Goal: Task Accomplishment & Management: Complete application form

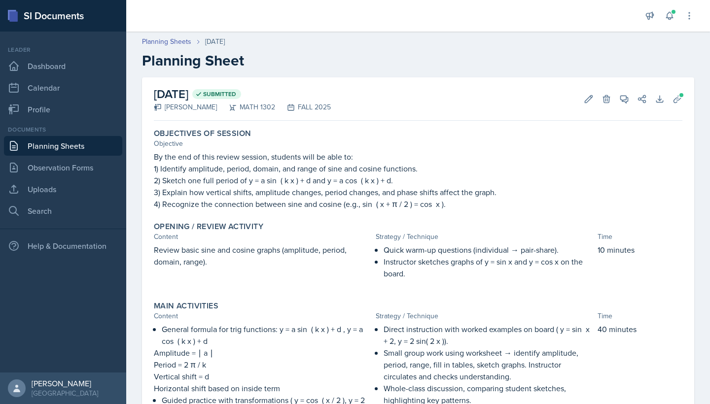
click at [44, 145] on link "Planning Sheets" at bounding box center [63, 146] width 118 height 20
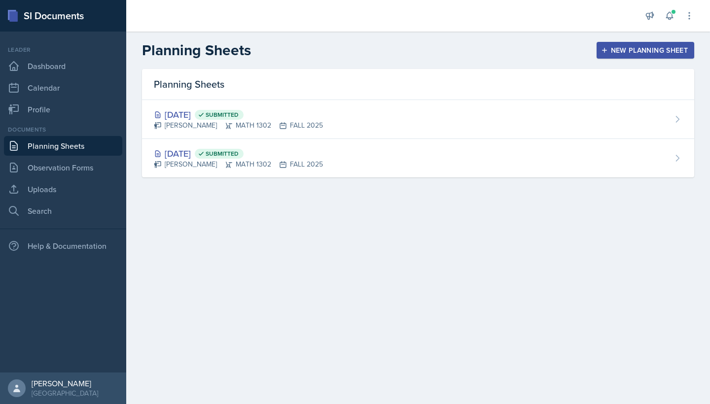
click at [630, 48] on div "New Planning Sheet" at bounding box center [645, 50] width 85 height 8
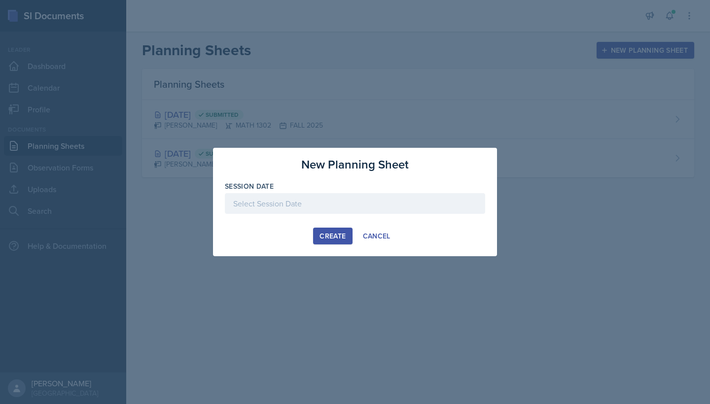
click at [329, 235] on div "Create" at bounding box center [332, 236] width 26 height 8
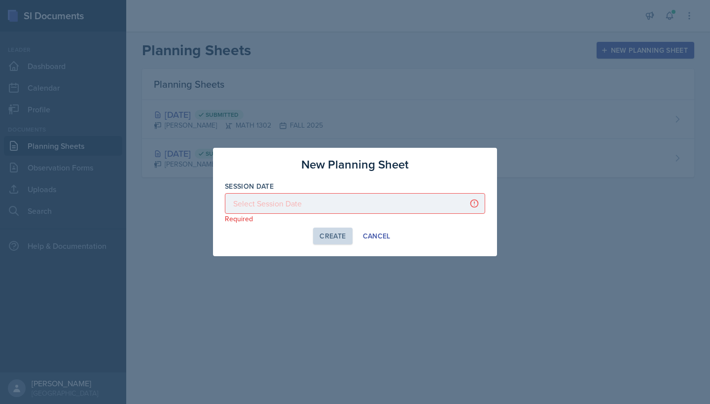
click at [351, 203] on div at bounding box center [355, 203] width 260 height 21
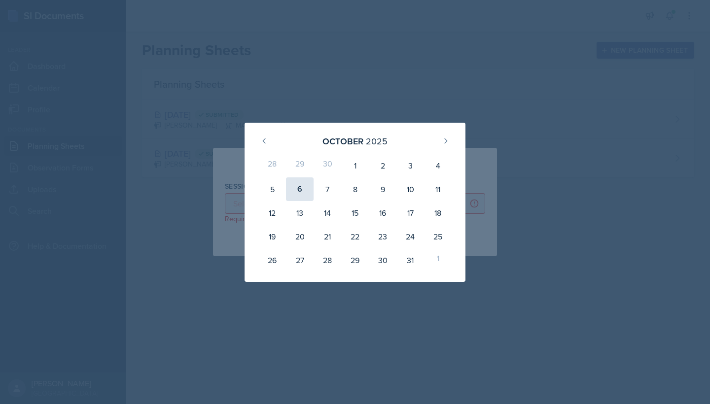
click at [302, 194] on div "6" at bounding box center [300, 189] width 28 height 24
type input "[DATE]"
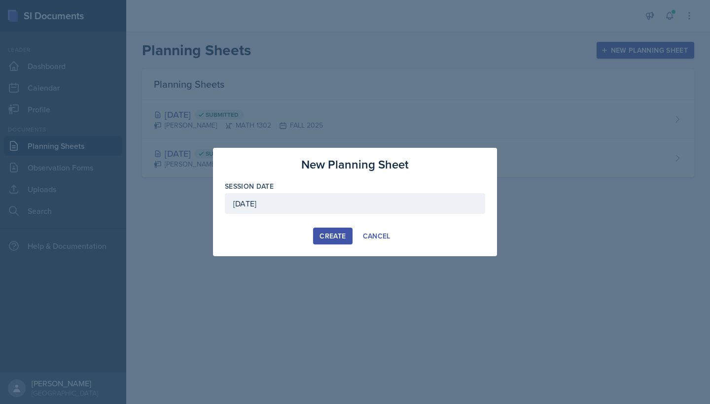
click at [338, 229] on button "Create" at bounding box center [332, 236] width 39 height 17
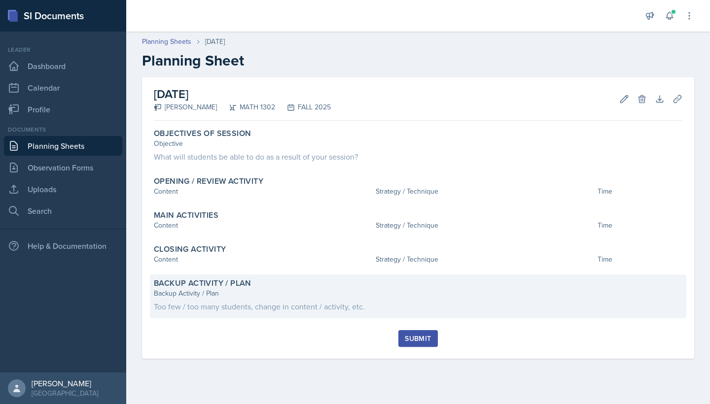
drag, startPoint x: 153, startPoint y: 94, endPoint x: 358, endPoint y: 315, distance: 301.9
click at [358, 315] on div "[DATE] [PERSON_NAME] MATH 1302 FALL 2025 Edit Delete Download Uploads Autosavin…" at bounding box center [418, 217] width 552 height 281
copy div "[DATE] [PERSON_NAME] MATH 1302 FALL 2025 Edit Delete Download Uploads Autosavin…"
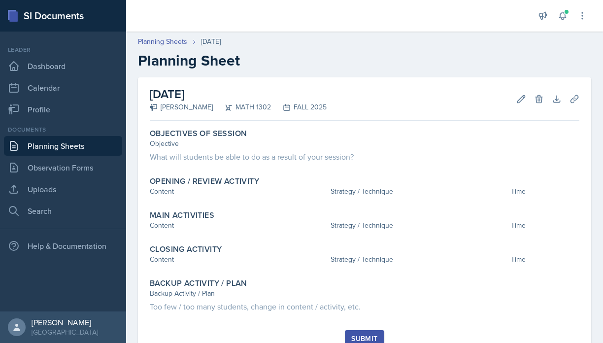
copy div "[DATE] [PERSON_NAME] MATH 1302 FALL 2025 Edit Delete Download Uploads Autosavin…"
click at [601, 58] on div "Planning Sheets [DATE] Planning Sheet" at bounding box center [364, 52] width 477 height 33
click at [571, 60] on h2 "Planning Sheet" at bounding box center [364, 61] width 453 height 18
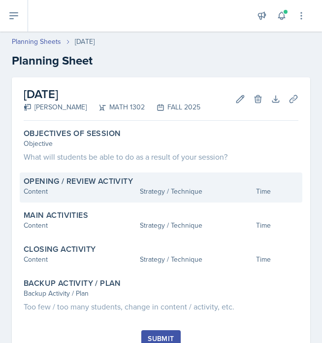
scroll to position [14, 0]
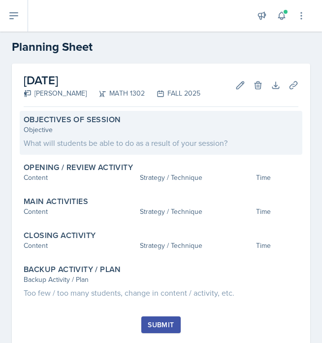
click at [110, 143] on div "What will students be able to do as a result of your session?" at bounding box center [161, 143] width 275 height 12
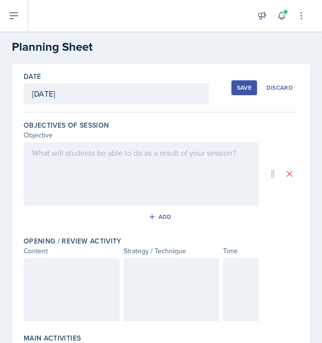
click at [58, 161] on div at bounding box center [142, 173] width 236 height 63
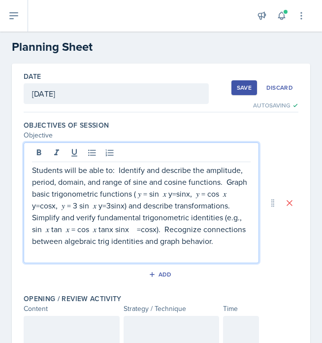
click at [118, 170] on p "Students will be able to: Identify and describe the amplitude, period, domain, …" at bounding box center [141, 205] width 219 height 83
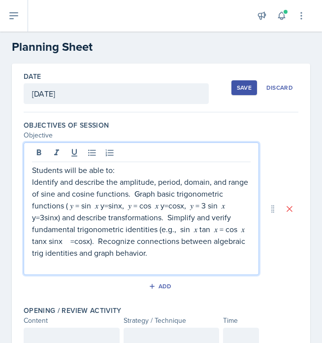
click at [134, 194] on p "Identify and describe the amplitude, period, domain, and range of sine and cosi…" at bounding box center [141, 217] width 219 height 83
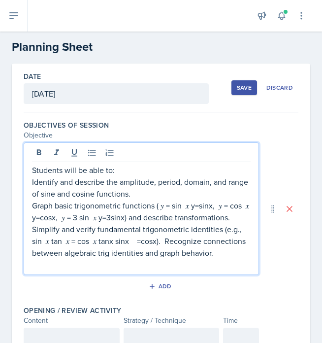
click at [191, 206] on p "Graph basic trigonometric functions ( 𝑦 = sin ⁡ 𝑥 y=sinx, 𝑦 = cos ⁡ 𝑥 y=cosx, 𝑦…" at bounding box center [141, 229] width 219 height 59
click at [124, 220] on p "Graph basic trigonometric functions ( 𝑦 = sin ⁡ 𝑥, 𝑦 = cos ⁡ 𝑥 y=cosx, 𝑦 = 3 si…" at bounding box center [141, 229] width 219 height 59
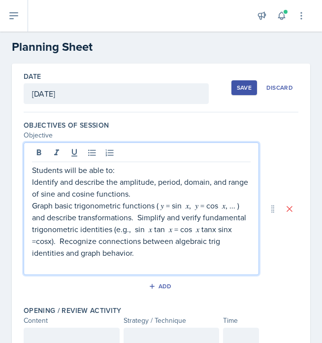
click at [139, 215] on p "Graph basic trigonometric functions ( 𝑦 = sin ⁡ 𝑥, 𝑦 = cos ⁡ 𝑥, ... ) and descr…" at bounding box center [141, 229] width 219 height 59
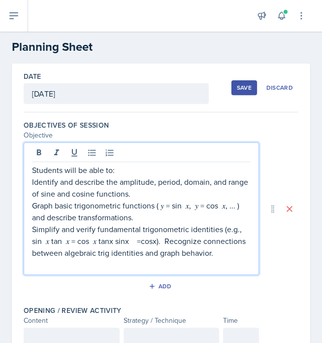
click at [51, 242] on p "Simplify and verify fundamental trigonometric identities (e.g., sin ⁡ 𝑥 tan ⁡ 𝑥…" at bounding box center [141, 240] width 219 height 35
click at [114, 240] on p "Simplify and verify fundamental trigonometric identities (e.g., sin ⁡ 𝑥 / tan ⁡…" at bounding box center [141, 240] width 219 height 35
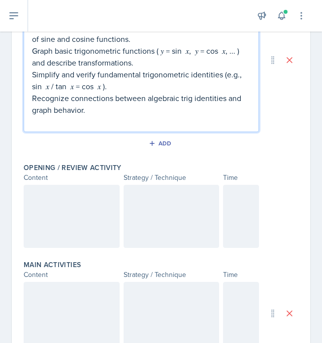
scroll to position [170, 0]
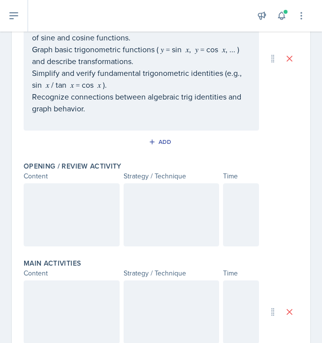
click at [54, 203] on div at bounding box center [72, 214] width 96 height 63
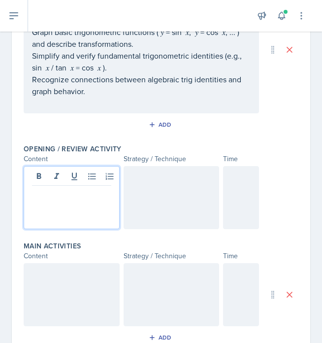
paste div
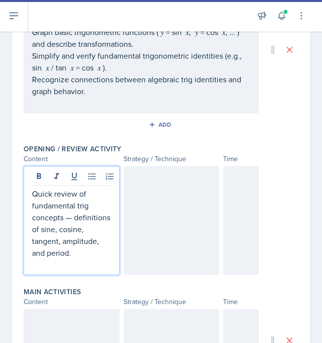
click at [74, 218] on p "Quick review of fundamental trig concepts — definitions of sine, cosine, tangen…" at bounding box center [71, 223] width 79 height 71
click at [157, 198] on div at bounding box center [172, 220] width 96 height 109
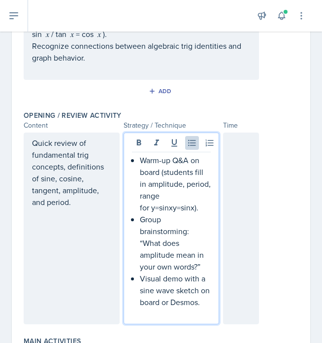
scroll to position [201, 0]
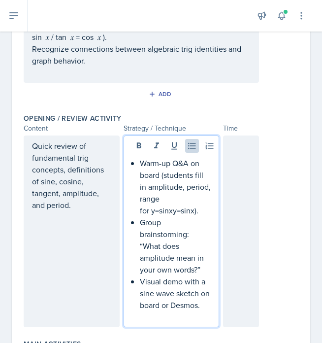
click at [182, 211] on p "Warm-up Q&A on board (students fill in amplitude, period, range for y=sin⁡xy=si…" at bounding box center [175, 186] width 71 height 59
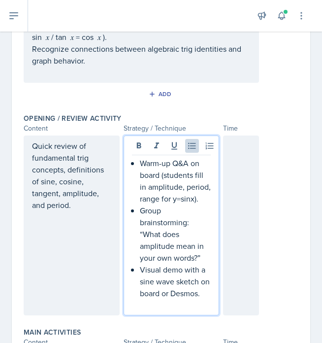
click at [142, 222] on p "Group brainstorming: “What does amplitude mean in your own words?”" at bounding box center [175, 233] width 71 height 59
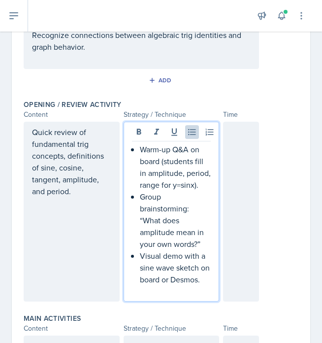
scroll to position [222, 0]
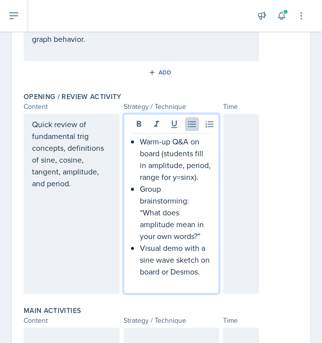
click at [184, 274] on p "Visual demo with a sine wave sketch on board or Desmos." at bounding box center [175, 259] width 71 height 35
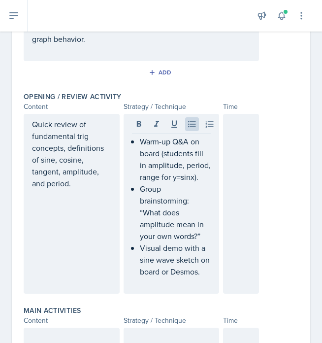
click at [233, 209] on div at bounding box center [241, 204] width 36 height 180
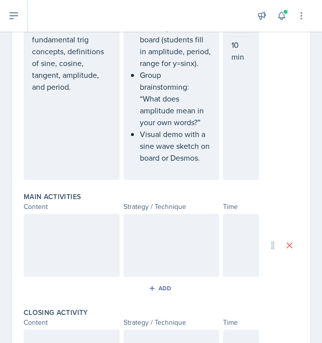
scroll to position [311, 0]
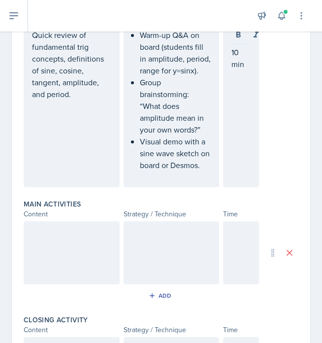
click at [56, 247] on div at bounding box center [72, 252] width 96 height 63
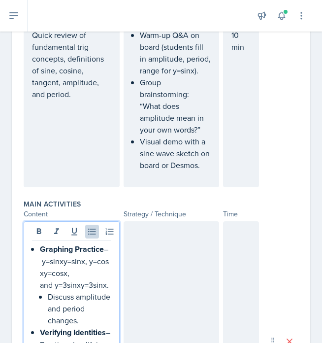
scroll to position [427, 0]
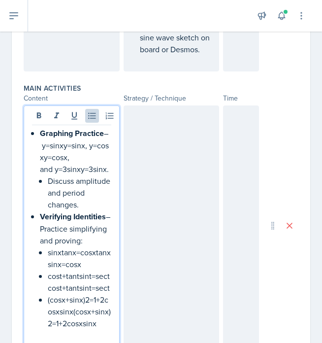
click at [83, 148] on p "Graphing Practice – y=sin⁡xy=sinx, y=cos⁡xy=cosx, and y=3sin⁡xy=3sinx." at bounding box center [75, 151] width 71 height 48
click at [87, 158] on p "Graphing Practice – y=sin⁡x, y=cos⁡xy=cosx, and y=3sin⁡xy=3sinx." at bounding box center [75, 151] width 71 height 48
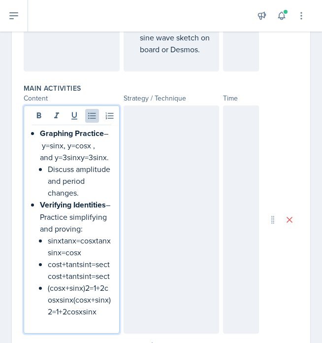
click at [95, 156] on p "Graphing Practice – y=sin⁡x, y=cos⁡x , and y=3sin⁡xy=3sinx." at bounding box center [75, 145] width 71 height 36
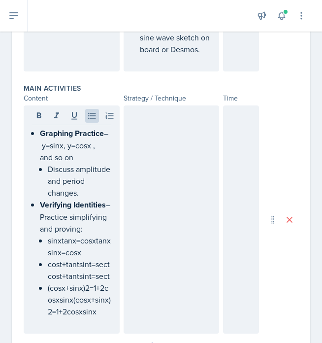
click at [112, 133] on div "Graphing Practice – y=sin⁡x, y=cos⁡x , and so on Discuss amplitude and period c…" at bounding box center [72, 219] width 96 height 228
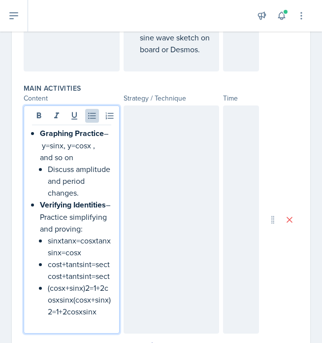
click at [108, 133] on p "Graphing Practice – y=sin⁡x, y=cos⁡x , and so on" at bounding box center [75, 145] width 71 height 36
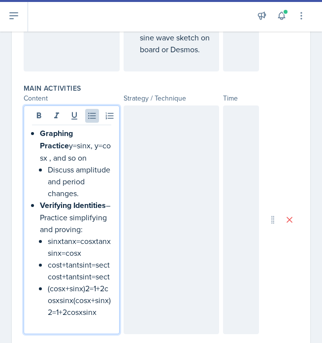
click at [47, 197] on li "Graphing Practice y=sin⁡x, y=cos⁡x , and so on Discuss amplitude and period cha…" at bounding box center [75, 163] width 71 height 72
click at [48, 217] on p "Verifying Identities – Practice simplifying and proving:" at bounding box center [75, 217] width 71 height 36
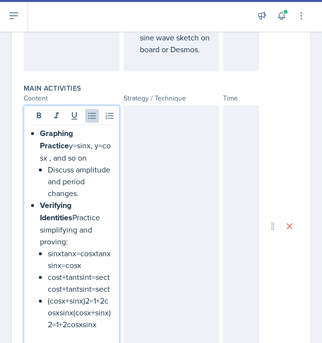
click at [100, 311] on p "(cos⁡x+sin⁡x)2=1+2cos⁡xsin⁡x(cosx+sinx)2=1+2cosxsinx" at bounding box center [80, 312] width 64 height 35
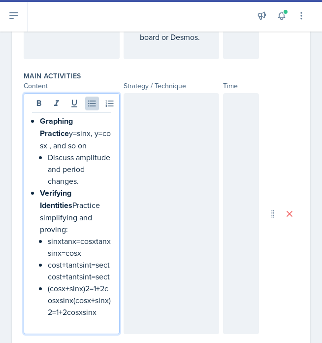
scroll to position [438, 0]
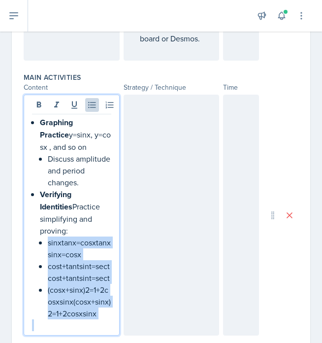
drag, startPoint x: 48, startPoint y: 230, endPoint x: 111, endPoint y: 309, distance: 101.3
click at [111, 309] on div "Graphing Practice y=sin⁡x, y=cos⁡x , and so on Discuss amplitude and period cha…" at bounding box center [72, 215] width 96 height 241
click at [85, 284] on p "(cos⁡x+sin⁡x)2=1+2cos⁡xsin⁡x(cosx+sinx)2=1+2cosxsinx" at bounding box center [80, 301] width 64 height 35
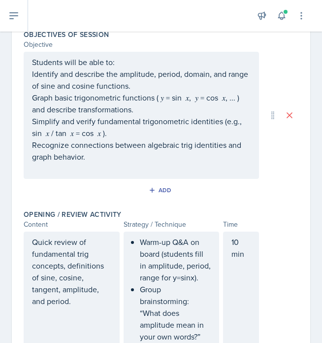
scroll to position [93, 0]
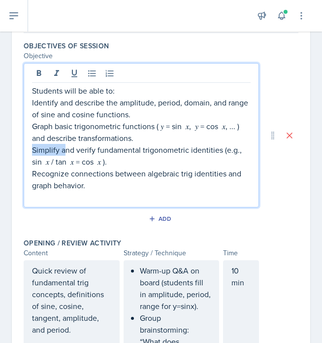
drag, startPoint x: 33, startPoint y: 145, endPoint x: 64, endPoint y: 153, distance: 32.4
click at [64, 153] on p "Simplify and verify fundamental trigonometric identities (e.g., sin ⁡ 𝑥 / tan ⁡…" at bounding box center [141, 156] width 219 height 24
drag, startPoint x: 105, startPoint y: 165, endPoint x: 31, endPoint y: 164, distance: 74.4
click at [31, 164] on div "Students will be able to: Identify and describe the amplitude, period, domain, …" at bounding box center [142, 135] width 236 height 144
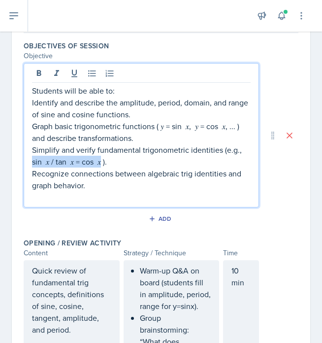
copy p "sin ⁡ 𝑥 / tan ⁡ 𝑥 = cos ⁡ 𝑥 )."
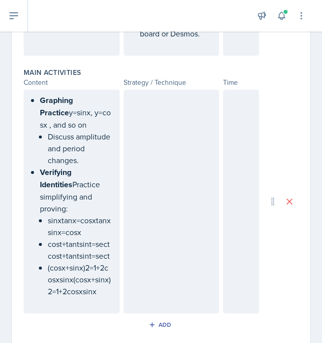
scroll to position [456, 0]
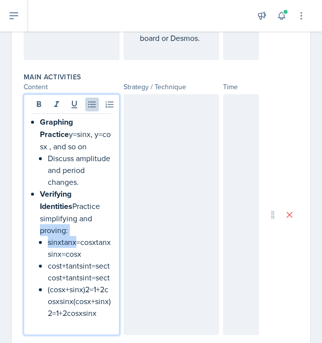
drag, startPoint x: 49, startPoint y: 214, endPoint x: 74, endPoint y: 232, distance: 30.8
click at [74, 236] on p "sin⁡xtan⁡x=cos⁡xtanxsinx​=cosx" at bounding box center [80, 248] width 64 height 24
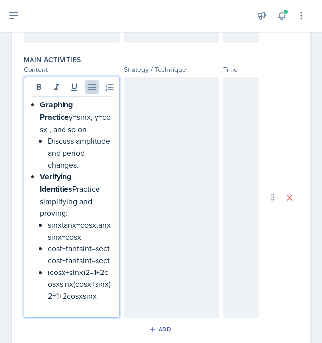
click at [74, 242] on p "cos⁡t+tan⁡tsin⁡t=sec⁡tcost+tantsint=sect" at bounding box center [80, 254] width 64 height 24
drag, startPoint x: 84, startPoint y: 228, endPoint x: 46, endPoint y: 213, distance: 41.2
click at [46, 213] on li "Verifying Identities Practice simplifying and proving: sin⁡xtan⁡x=cos⁡xtanxsinx…" at bounding box center [75, 235] width 71 height 131
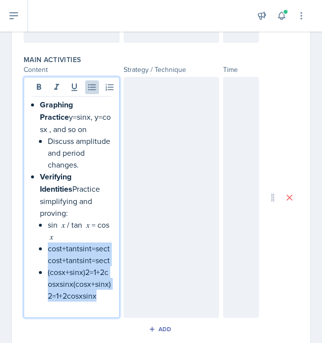
drag, startPoint x: 47, startPoint y: 235, endPoint x: 98, endPoint y: 282, distance: 69.0
click at [98, 282] on li "Verifying Identities Practice simplifying and proving: sin ⁡ 𝑥 / tan ⁡ 𝑥 = cos …" at bounding box center [75, 235] width 71 height 131
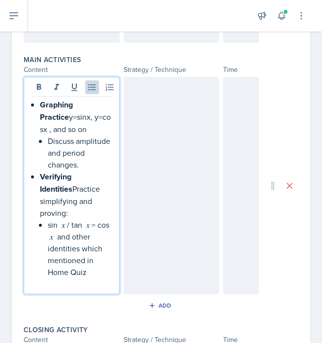
click at [159, 109] on div at bounding box center [172, 185] width 96 height 217
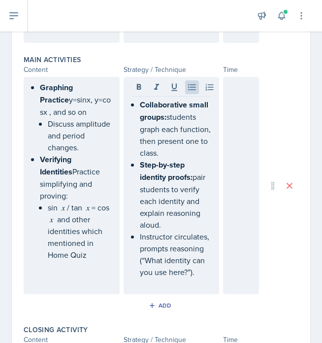
click at [238, 107] on div at bounding box center [241, 185] width 36 height 217
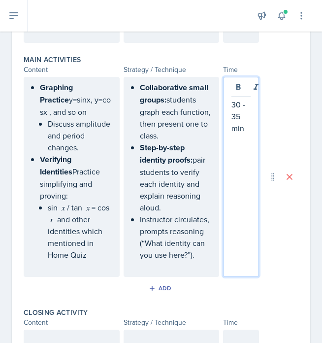
click at [277, 128] on div "Graphing Practice y=sin⁡x, y=cos⁡x , and so on Discuss amplitude and period cha…" at bounding box center [161, 177] width 275 height 200
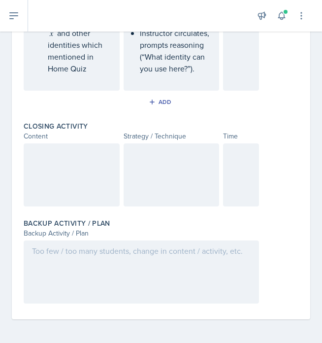
scroll to position [0, 0]
click at [121, 260] on div at bounding box center [142, 271] width 236 height 63
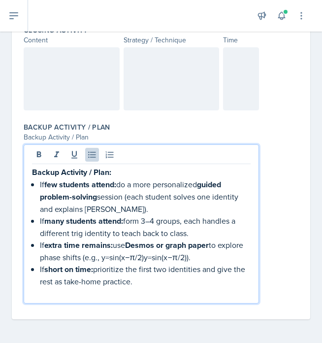
scroll to position [738, 0]
click at [211, 260] on p "If extra time remains: use Desmos or graph paper to explore phase shifts (e.g.,…" at bounding box center [145, 251] width 211 height 24
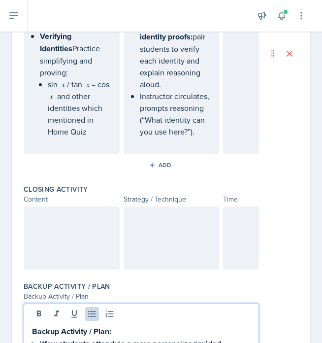
scroll to position [573, 0]
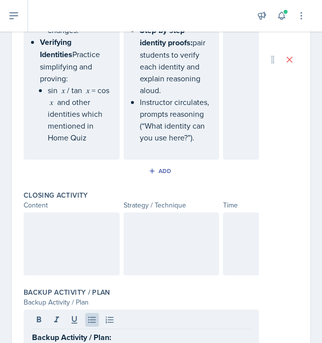
click at [234, 230] on div at bounding box center [241, 243] width 36 height 63
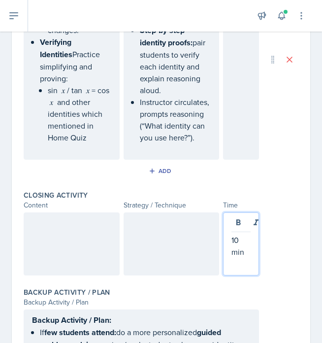
click at [170, 240] on div at bounding box center [172, 243] width 96 height 63
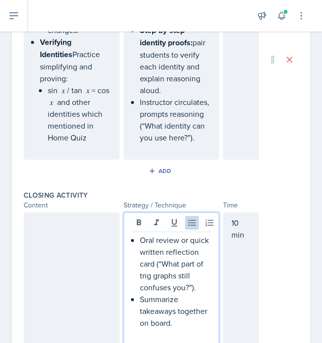
click at [55, 246] on div at bounding box center [72, 278] width 96 height 133
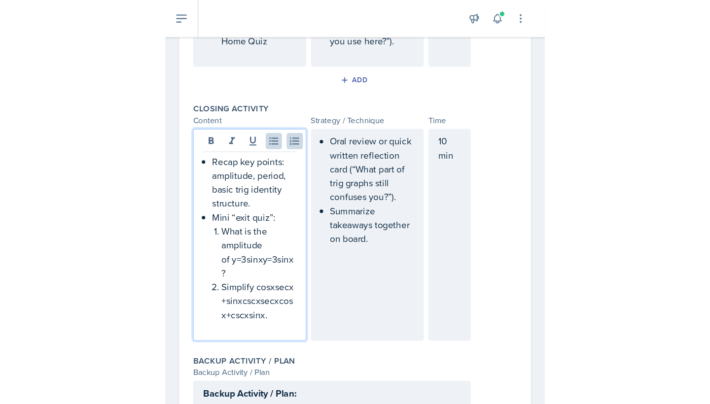
scroll to position [679, 0]
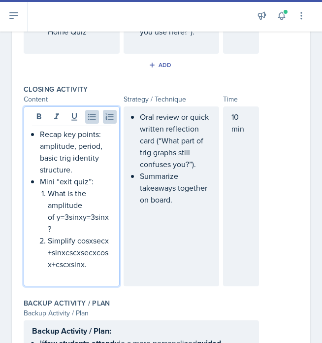
click at [52, 216] on p "What is the amplitude of y=3sin⁡xy=3sinx?" at bounding box center [80, 210] width 64 height 47
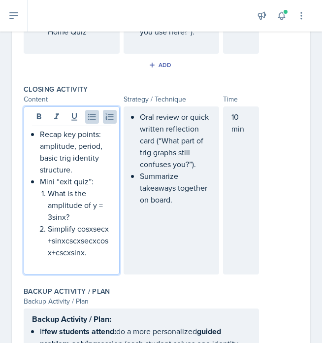
click at [93, 207] on p "What is the amplitude of y = 3sin⁡x?" at bounding box center [80, 204] width 64 height 35
click at [64, 241] on p "Simplify cos⁡xsec⁡x+sin⁡xcsc⁡xsecxcosx​+cscxsinx​." at bounding box center [80, 240] width 64 height 35
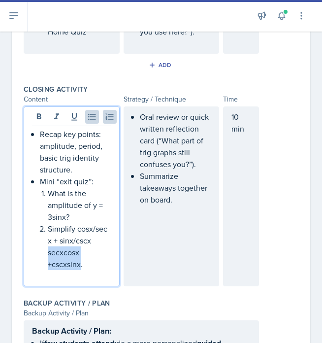
drag, startPoint x: 49, startPoint y: 255, endPoint x: 81, endPoint y: 268, distance: 34.5
click at [81, 268] on p "Simplify cos⁡x/sec⁡x + sin⁡x/csc⁡x secxcosx​+cscxsinx​." at bounding box center [80, 246] width 64 height 47
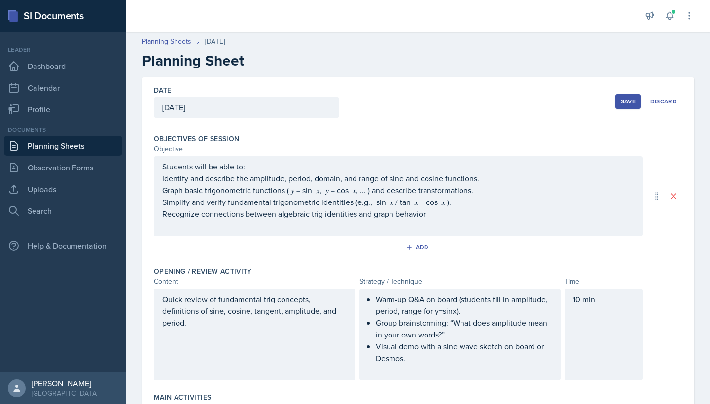
scroll to position [0, 0]
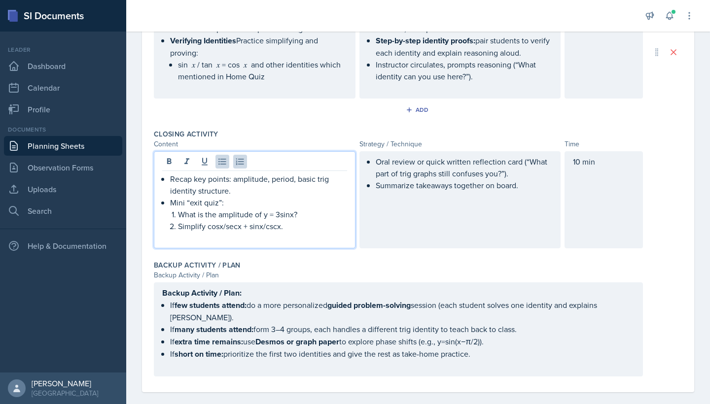
click at [420, 264] on div "Backup Activity / Plan" at bounding box center [418, 265] width 528 height 10
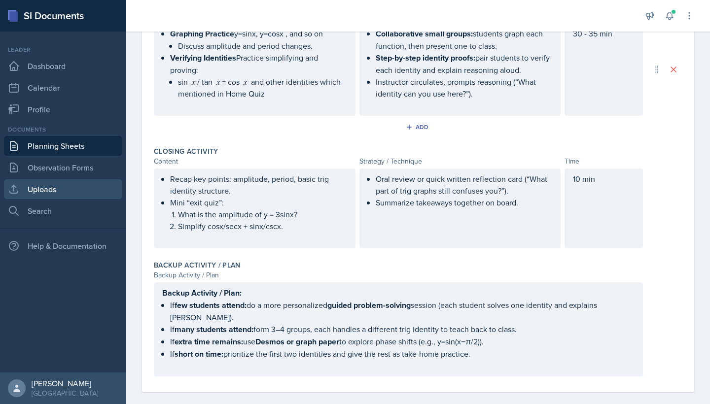
click at [38, 193] on link "Uploads" at bounding box center [63, 189] width 118 height 20
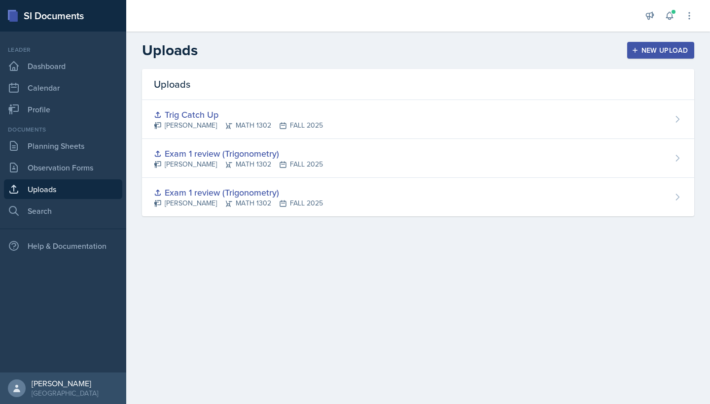
click at [658, 53] on div "New Upload" at bounding box center [660, 50] width 55 height 8
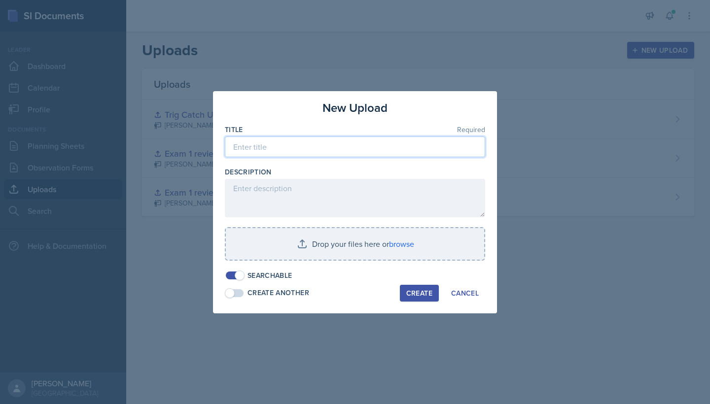
click at [369, 143] on input at bounding box center [355, 146] width 260 height 21
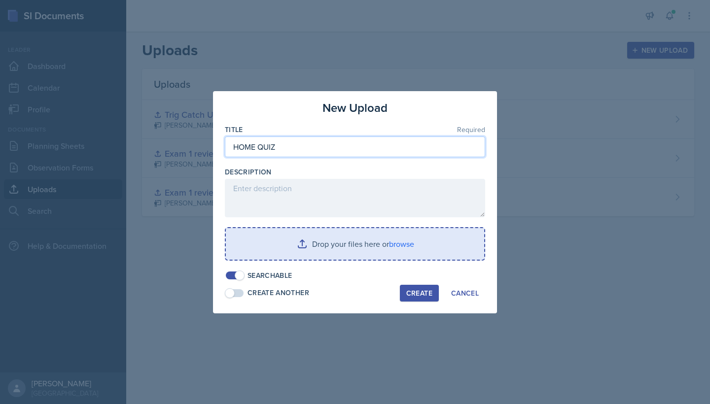
type input "HOME QUIZ"
click at [402, 247] on input "file" at bounding box center [355, 244] width 258 height 32
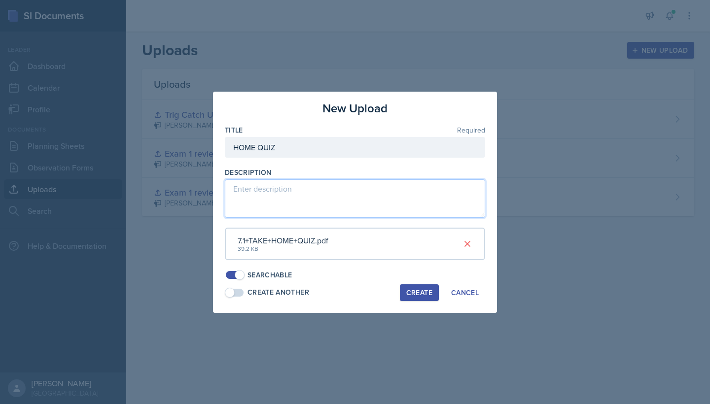
click at [362, 202] on textarea at bounding box center [355, 198] width 260 height 38
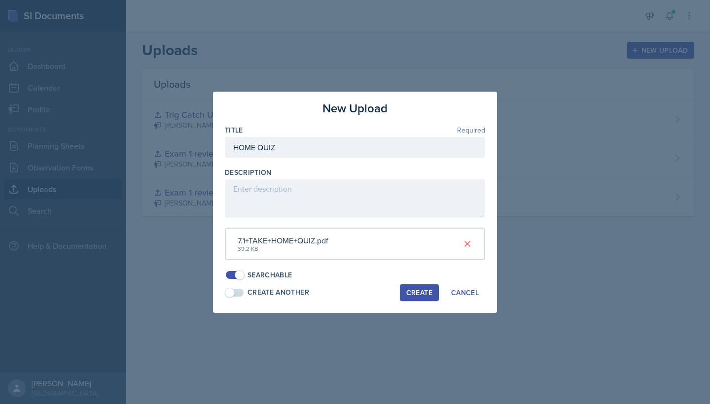
click at [520, 266] on div at bounding box center [355, 202] width 710 height 404
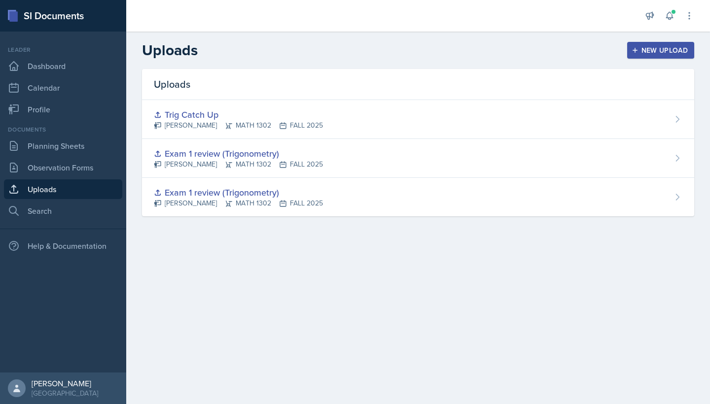
click at [670, 44] on button "New Upload" at bounding box center [661, 50] width 68 height 17
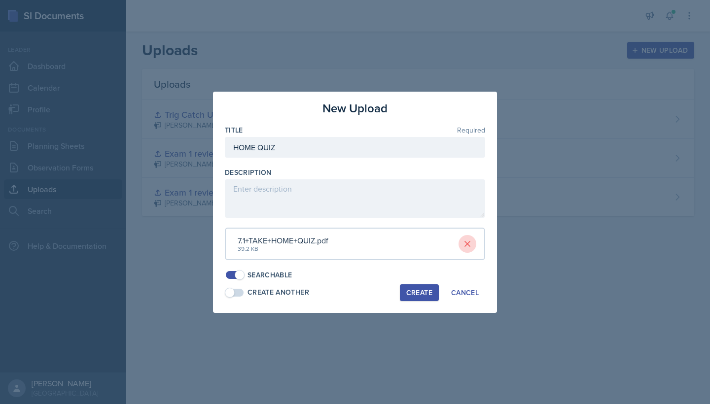
click at [469, 246] on icon at bounding box center [467, 244] width 10 height 10
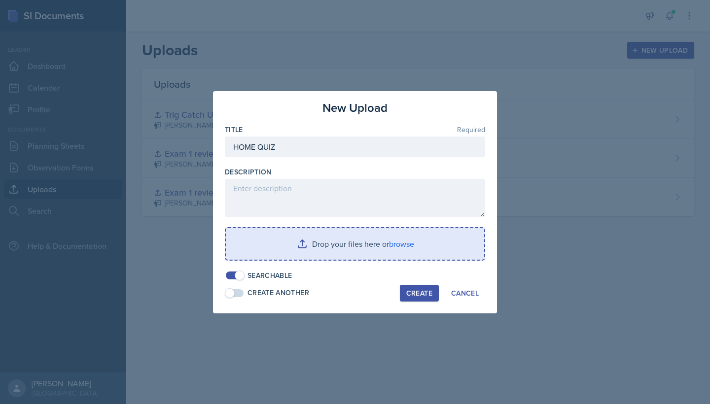
click at [402, 246] on input "file" at bounding box center [355, 244] width 258 height 32
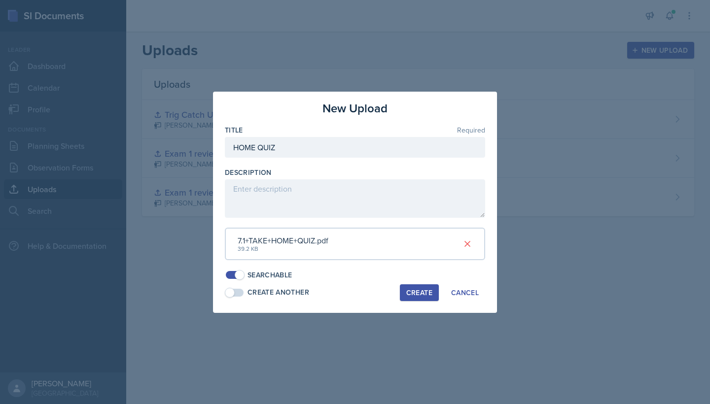
click at [425, 291] on div "Create" at bounding box center [419, 293] width 26 height 8
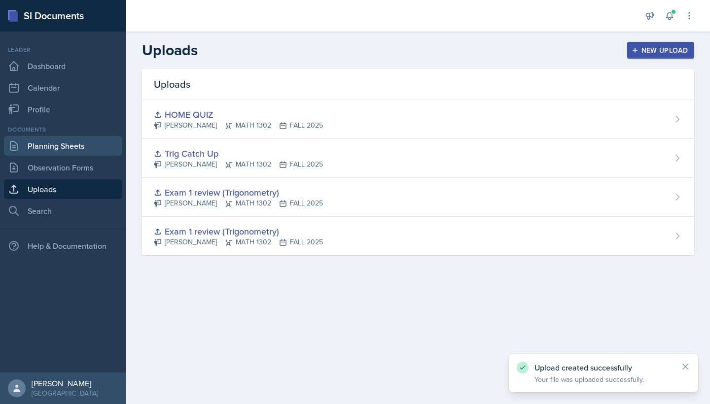
click at [36, 148] on link "Planning Sheets" at bounding box center [63, 146] width 118 height 20
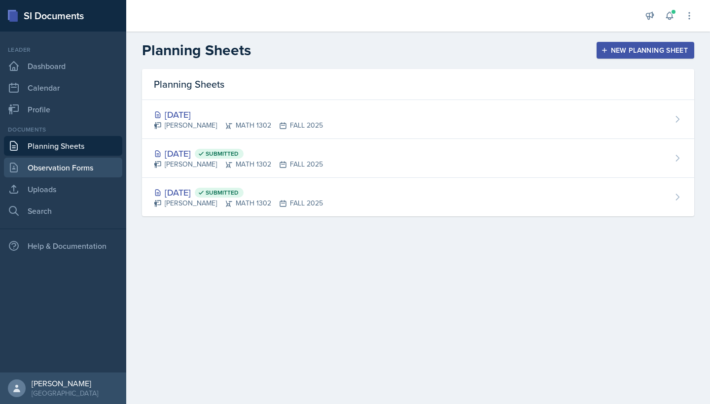
click at [83, 175] on link "Observation Forms" at bounding box center [63, 168] width 118 height 20
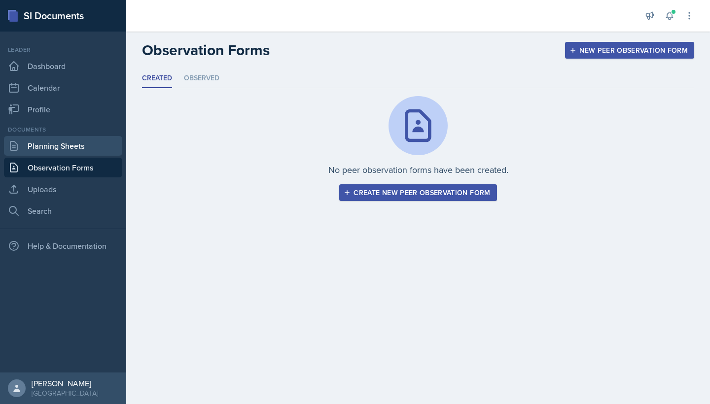
click at [70, 143] on link "Planning Sheets" at bounding box center [63, 146] width 118 height 20
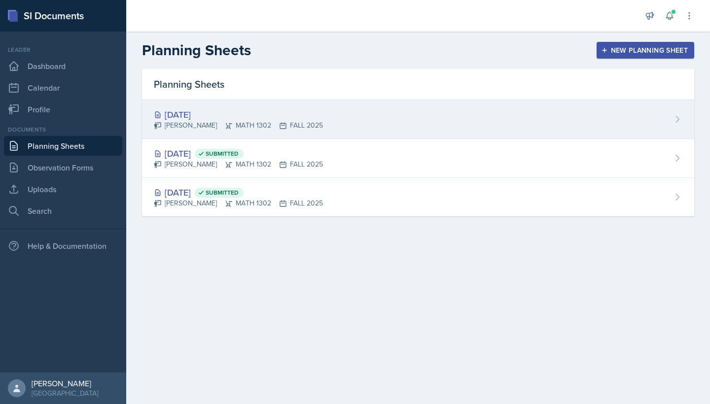
click at [441, 110] on div "[DATE] [PERSON_NAME] MATH 1302 FALL 2025" at bounding box center [418, 119] width 552 height 39
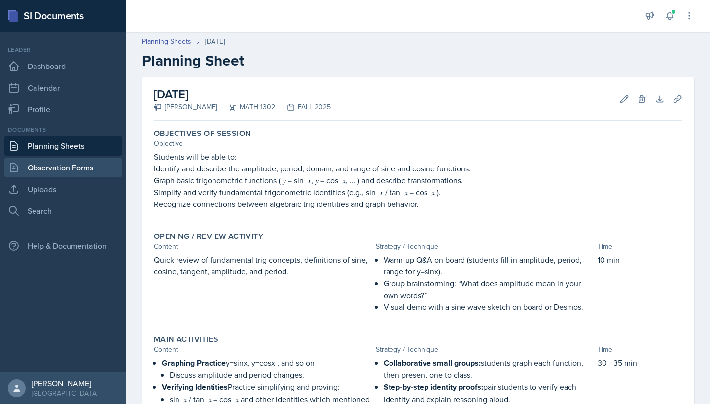
click at [62, 166] on link "Observation Forms" at bounding box center [63, 168] width 118 height 20
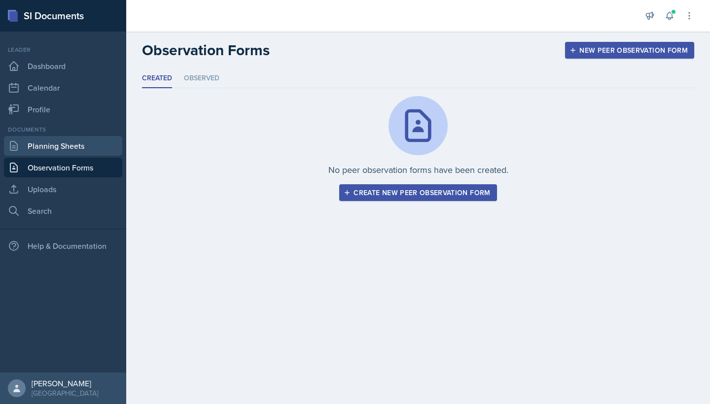
click at [58, 154] on link "Planning Sheets" at bounding box center [63, 146] width 118 height 20
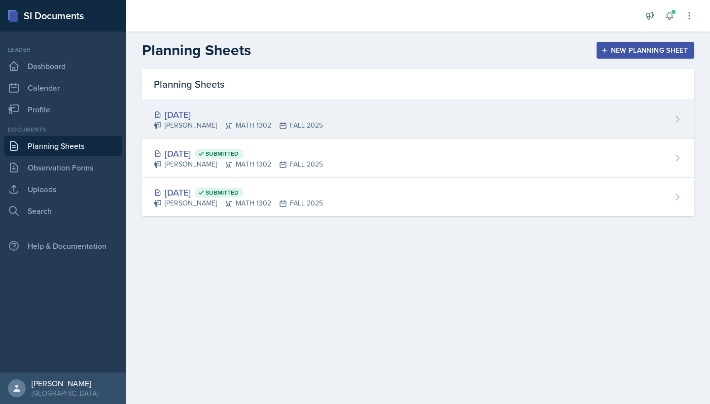
click at [542, 121] on div "[DATE] [PERSON_NAME] MATH 1302 FALL 2025" at bounding box center [418, 119] width 552 height 39
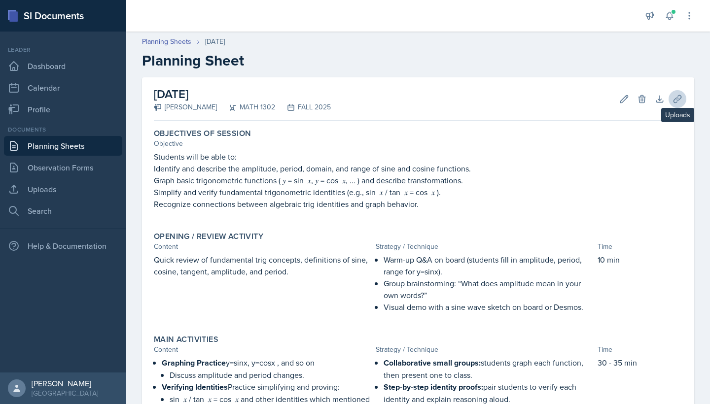
click at [683, 97] on button "Uploads" at bounding box center [677, 99] width 18 height 18
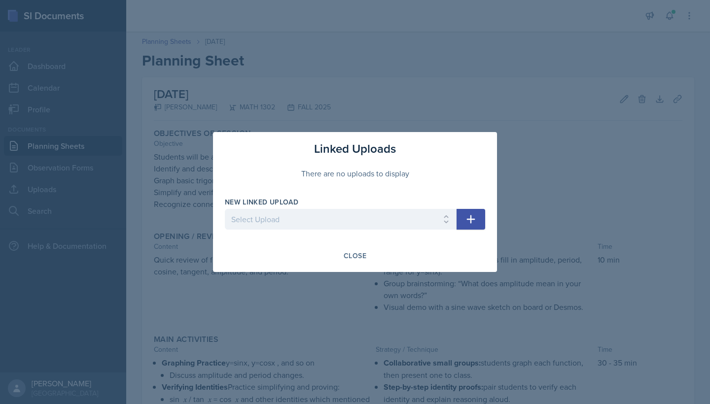
click at [466, 221] on icon "button" at bounding box center [471, 219] width 12 height 12
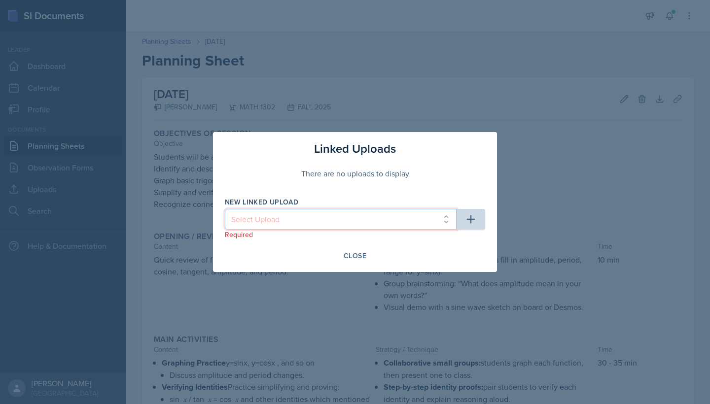
select select "95e6763d-6b30-4d54-b881-5017ef0f745b"
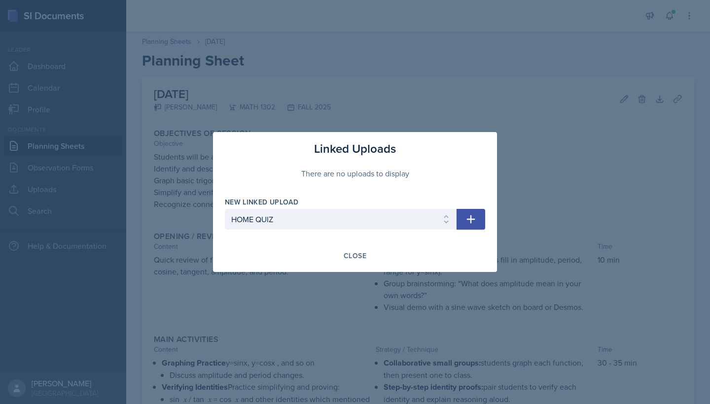
click at [475, 220] on icon "button" at bounding box center [471, 219] width 12 height 12
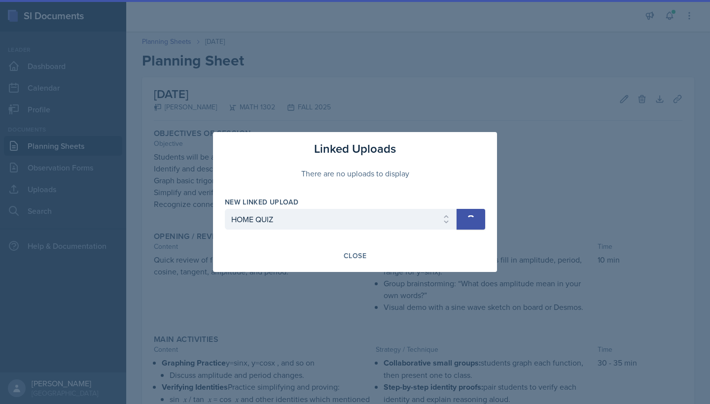
select select
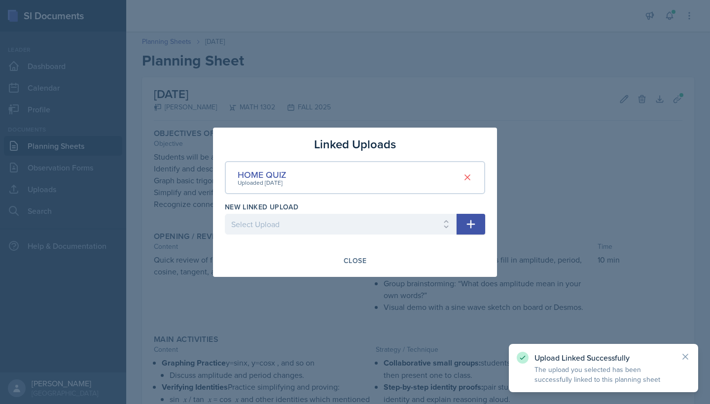
click at [550, 210] on div at bounding box center [355, 202] width 710 height 404
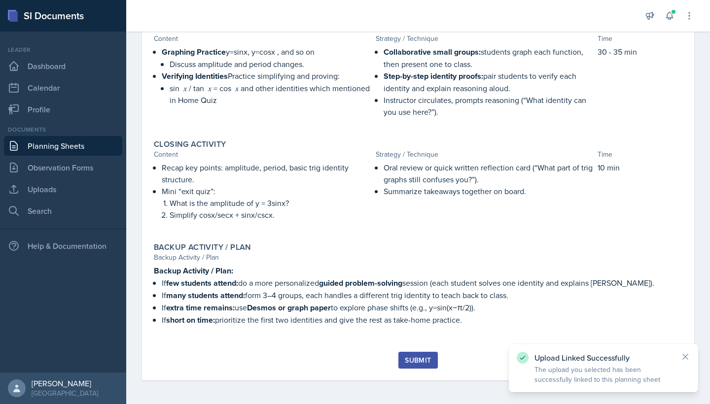
scroll to position [311, 0]
click at [411, 358] on div "Submit" at bounding box center [418, 360] width 26 height 8
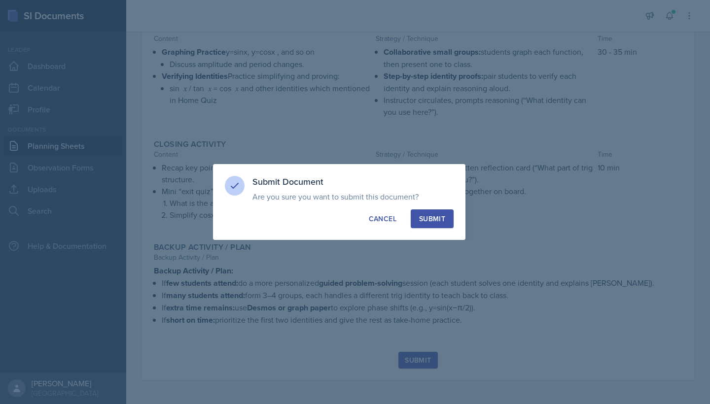
click at [436, 216] on div "Submit" at bounding box center [432, 219] width 26 height 10
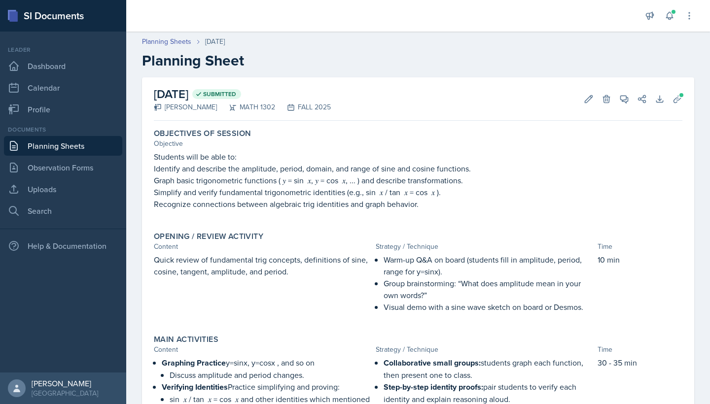
scroll to position [0, 0]
click at [73, 163] on link "Observation Forms" at bounding box center [63, 168] width 118 height 20
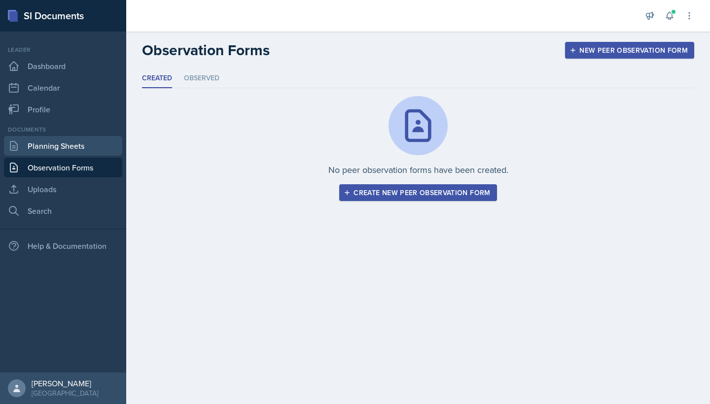
click at [49, 142] on link "Planning Sheets" at bounding box center [63, 146] width 118 height 20
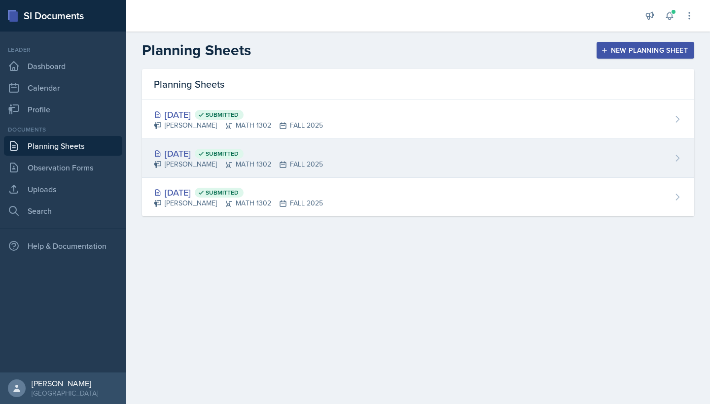
click at [301, 164] on div "[PERSON_NAME] MATH 1302 FALL 2025" at bounding box center [238, 164] width 169 height 10
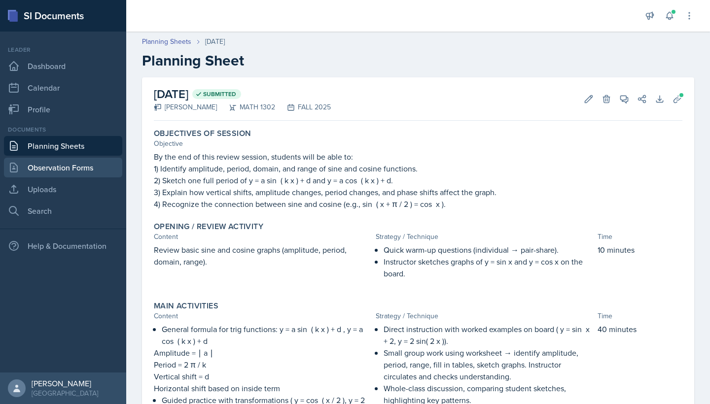
click at [69, 168] on link "Observation Forms" at bounding box center [63, 168] width 118 height 20
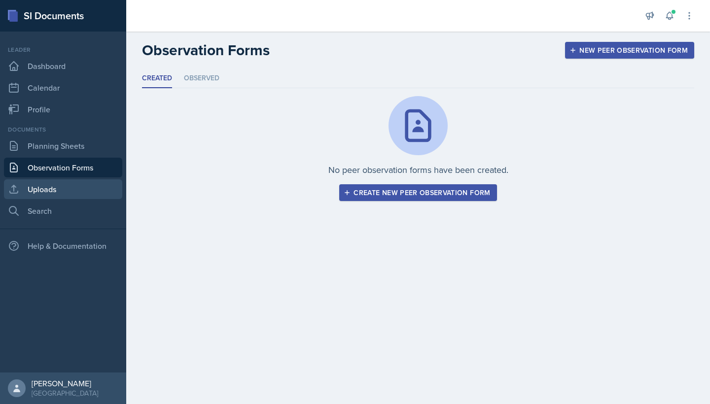
click at [37, 192] on link "Uploads" at bounding box center [63, 189] width 118 height 20
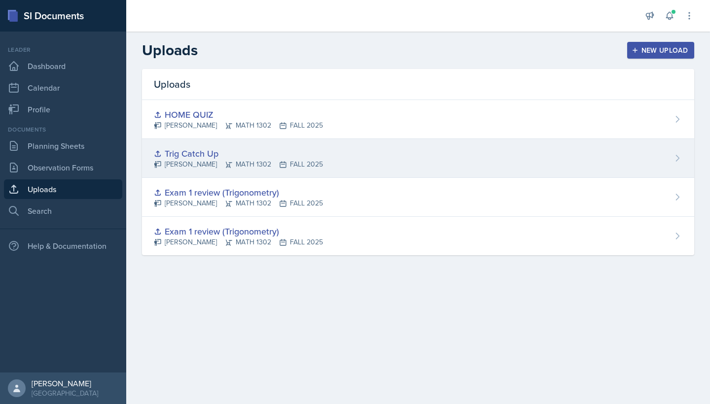
click at [306, 170] on div "Trig Catch Up [PERSON_NAME] MATH 1302 FALL 2025" at bounding box center [418, 158] width 552 height 39
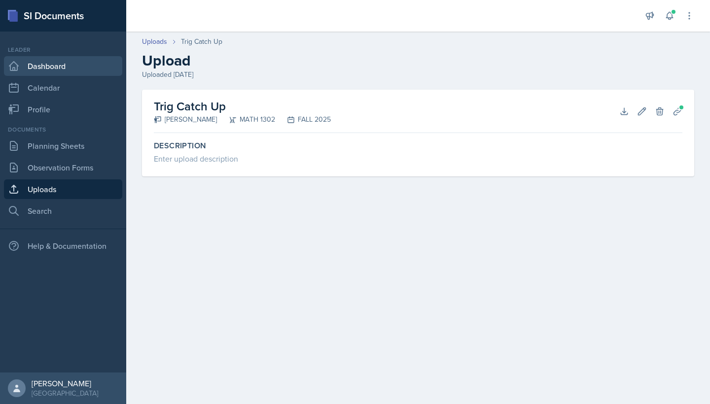
click at [44, 69] on link "Dashboard" at bounding box center [63, 66] width 118 height 20
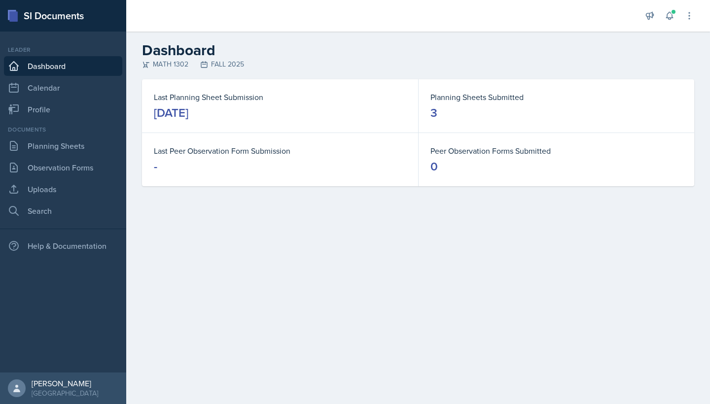
click at [465, 96] on dt "Planning Sheets Submitted" at bounding box center [556, 97] width 252 height 12
click at [29, 90] on link "Calendar" at bounding box center [63, 88] width 118 height 20
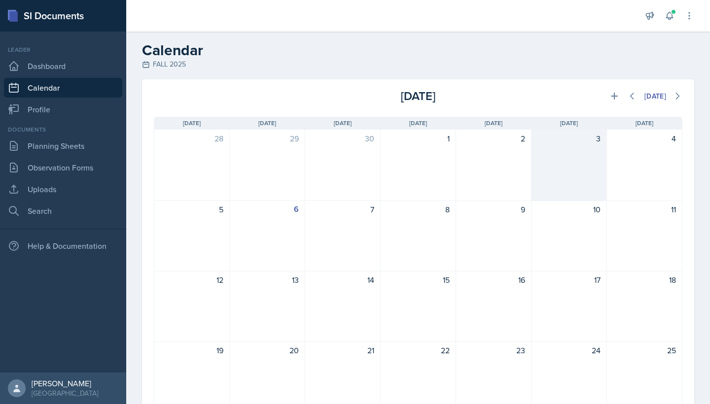
click at [590, 159] on div "3" at bounding box center [568, 165] width 75 height 71
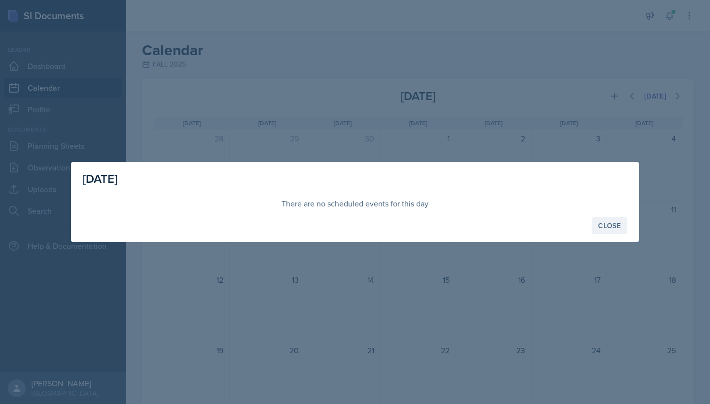
click at [608, 226] on div "Close" at bounding box center [609, 226] width 23 height 8
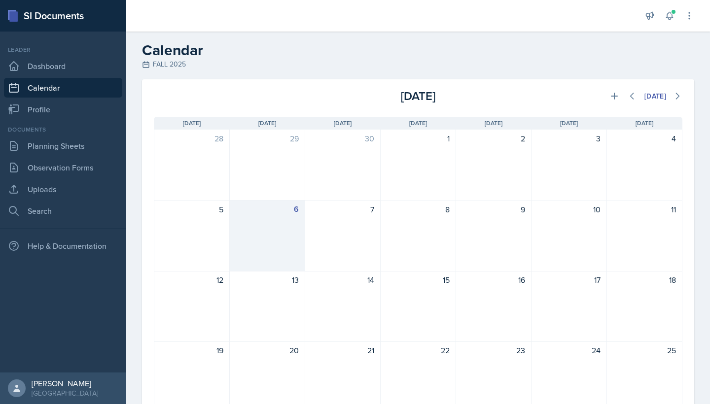
click at [268, 242] on div "6" at bounding box center [267, 236] width 75 height 71
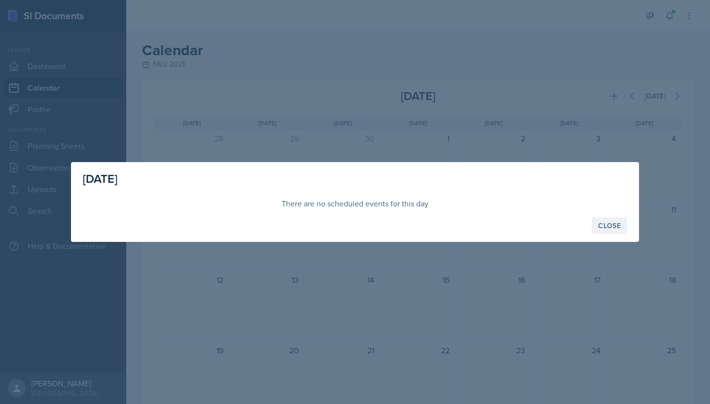
click at [609, 225] on div "Close" at bounding box center [609, 226] width 23 height 8
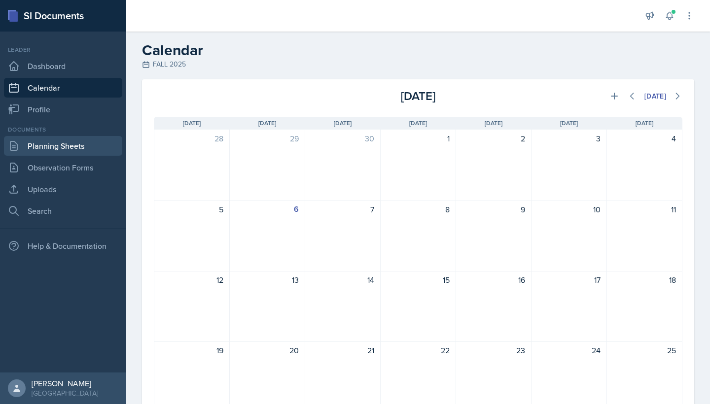
click at [33, 154] on link "Planning Sheets" at bounding box center [63, 146] width 118 height 20
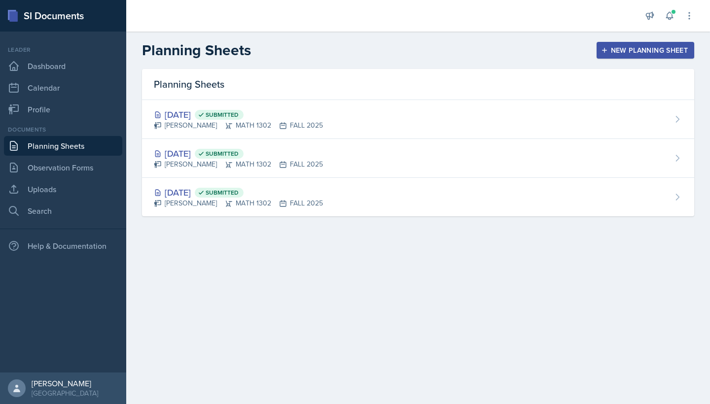
click at [282, 292] on main "Planning Sheets New Planning Sheet Planning Sheets [DATE] Submitted [PERSON_NAM…" at bounding box center [417, 218] width 583 height 373
click at [47, 117] on link "Profile" at bounding box center [63, 110] width 118 height 20
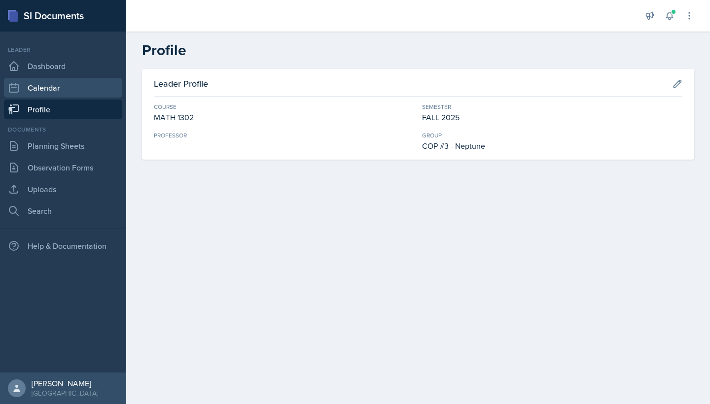
click at [44, 87] on link "Calendar" at bounding box center [63, 88] width 118 height 20
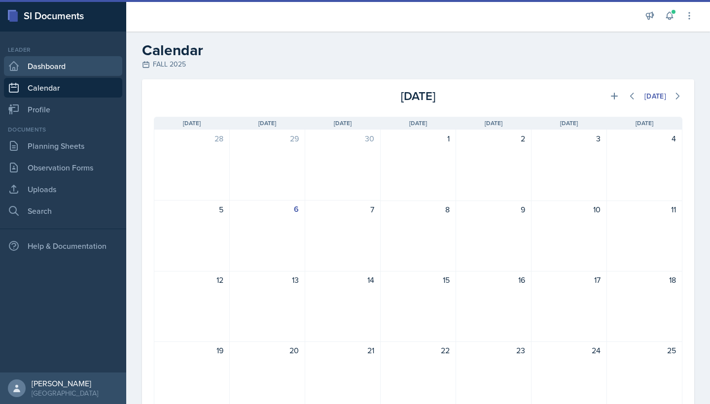
click at [58, 68] on link "Dashboard" at bounding box center [63, 66] width 118 height 20
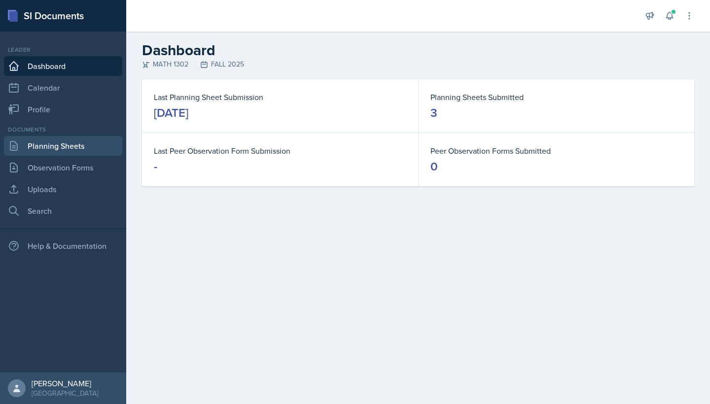
click at [67, 154] on link "Planning Sheets" at bounding box center [63, 146] width 118 height 20
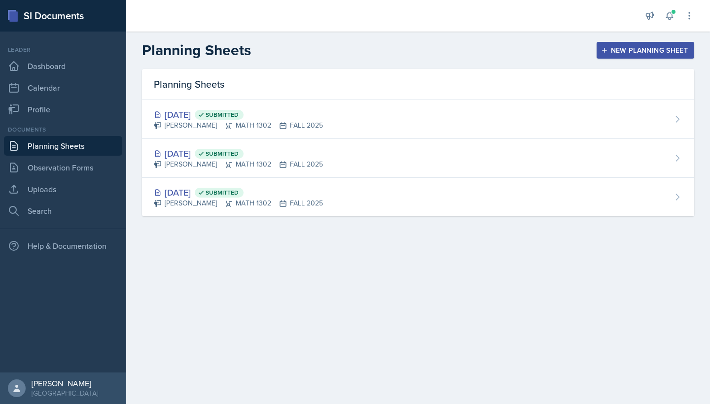
click at [377, 312] on main "Planning Sheets New Planning Sheet Planning Sheets [DATE] Submitted [PERSON_NAM…" at bounding box center [417, 218] width 583 height 373
click at [47, 207] on link "Search" at bounding box center [63, 211] width 118 height 20
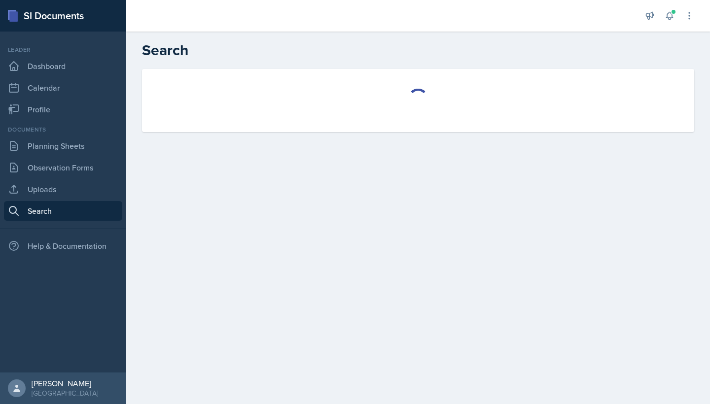
select select "all"
select select "1"
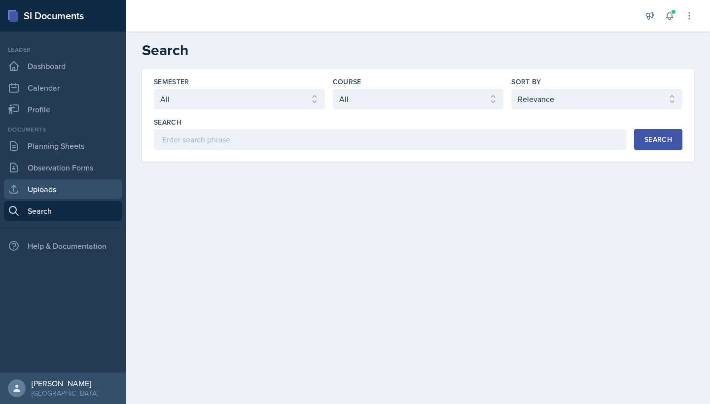
click at [34, 188] on link "Uploads" at bounding box center [63, 189] width 118 height 20
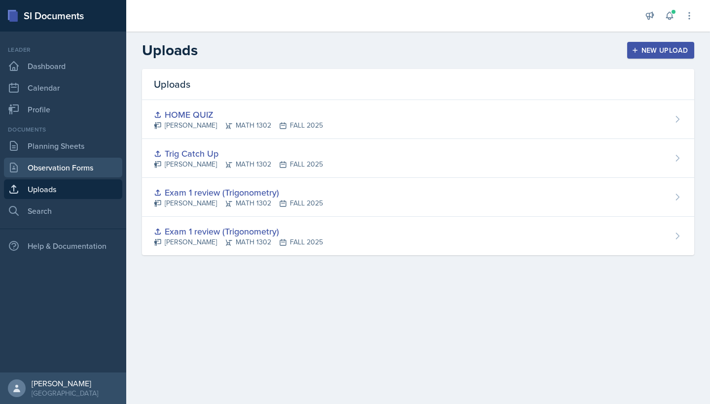
click at [86, 167] on link "Observation Forms" at bounding box center [63, 168] width 118 height 20
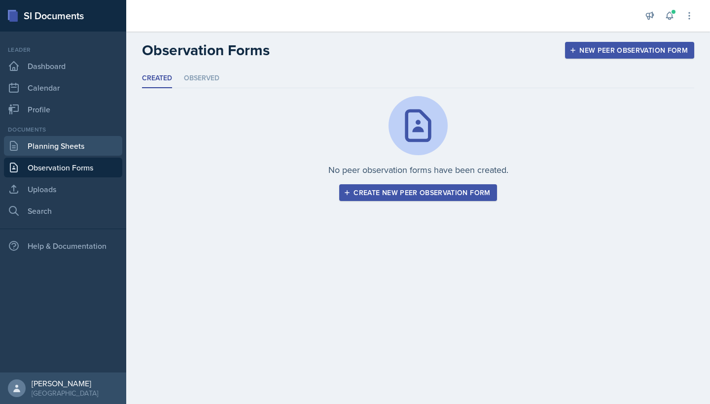
click at [60, 146] on link "Planning Sheets" at bounding box center [63, 146] width 118 height 20
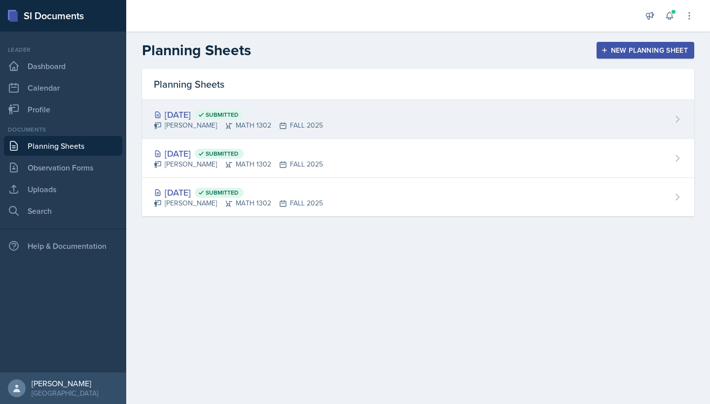
click at [619, 130] on div "[DATE] Submitted [PERSON_NAME] MATH 1302 FALL 2025" at bounding box center [418, 119] width 552 height 39
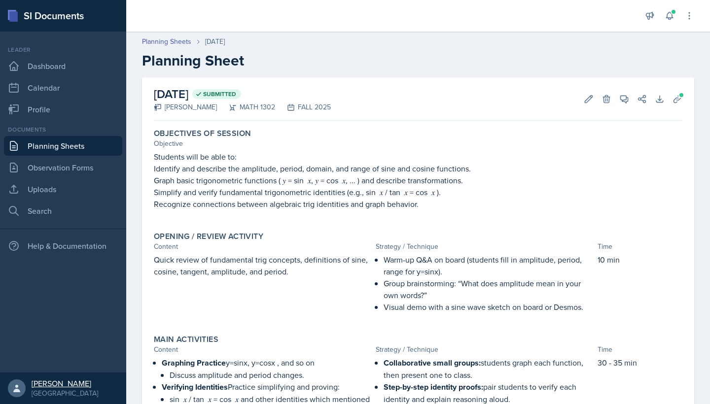
click at [29, 396] on link "[PERSON_NAME] Bagerpour [GEOGRAPHIC_DATA]" at bounding box center [63, 389] width 126 height 32
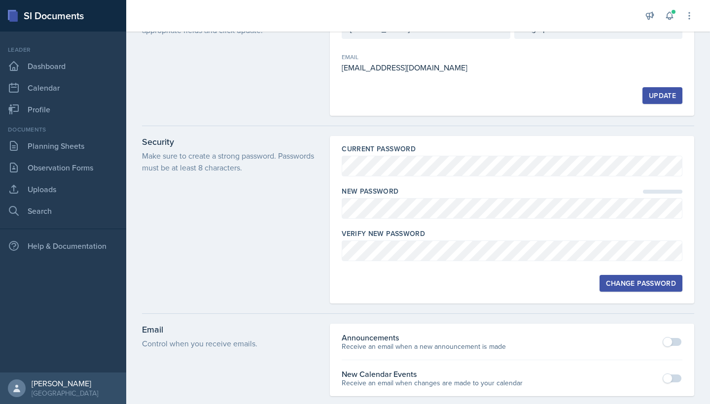
scroll to position [44, 0]
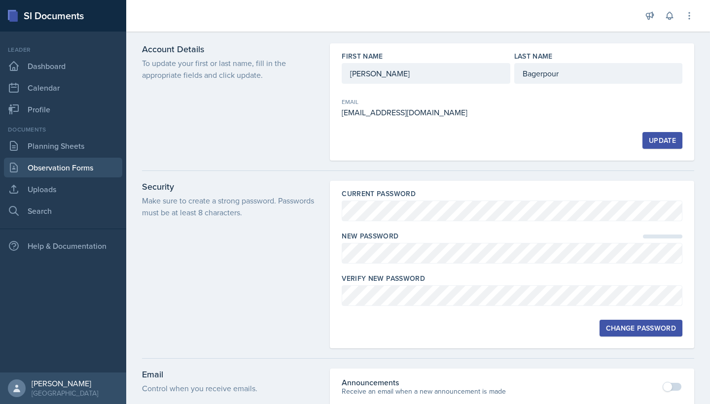
click at [29, 159] on link "Observation Forms" at bounding box center [63, 168] width 118 height 20
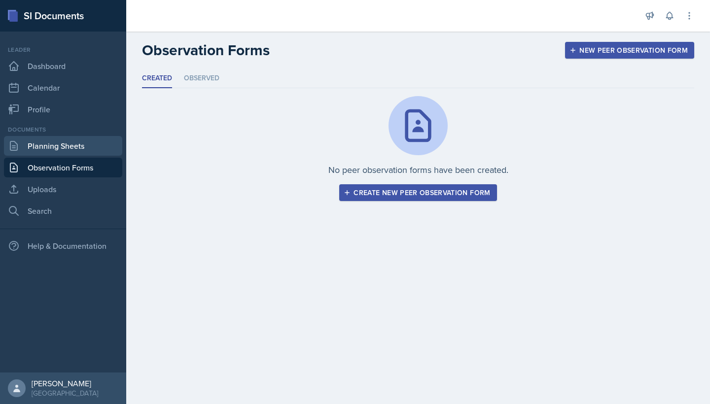
click at [35, 148] on link "Planning Sheets" at bounding box center [63, 146] width 118 height 20
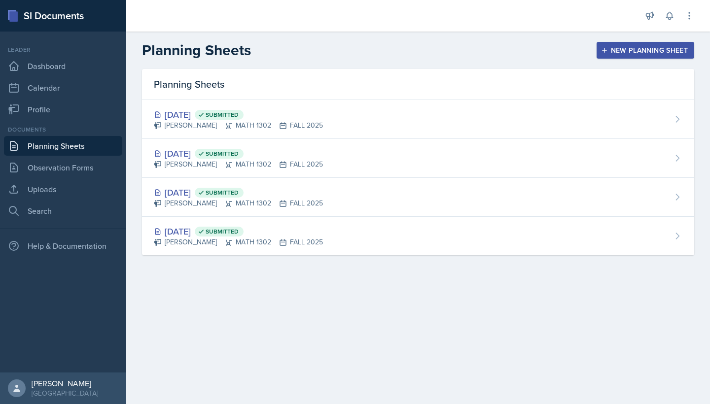
click at [326, 326] on main "Planning Sheets New Planning Sheet Planning Sheets Oct 6th, 2025 Submitted Mahl…" at bounding box center [417, 218] width 583 height 373
